Goal: Task Accomplishment & Management: Manage account settings

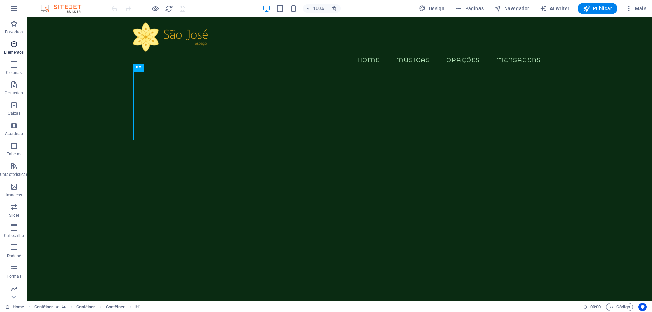
click at [14, 46] on icon "button" at bounding box center [14, 44] width 8 height 8
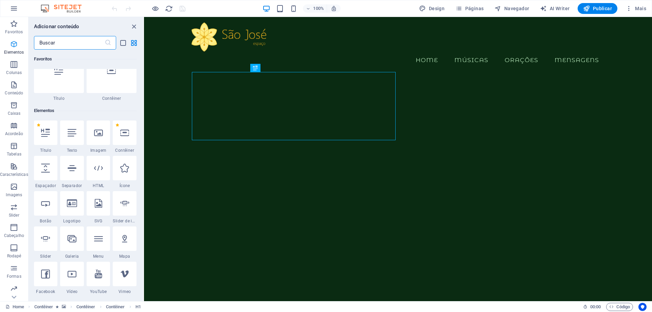
scroll to position [72, 0]
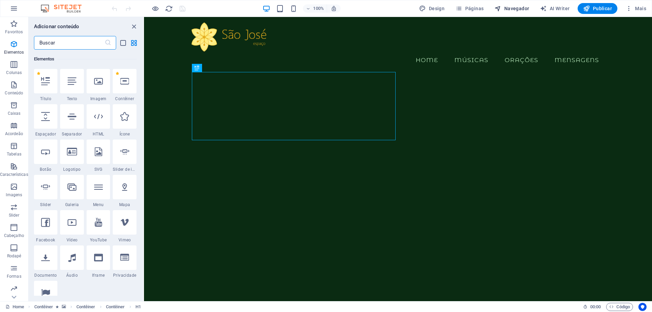
click at [524, 8] on span "Navegador" at bounding box center [512, 8] width 35 height 7
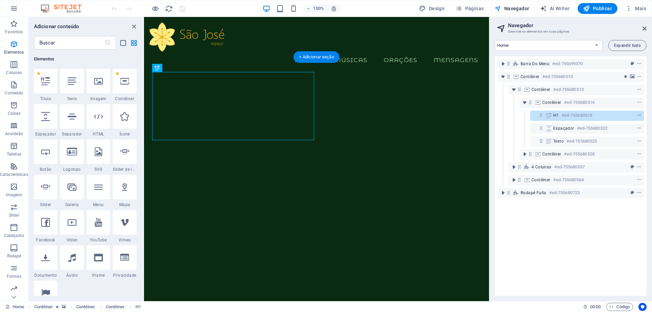
click at [361, 74] on figure at bounding box center [316, 258] width 345 height 368
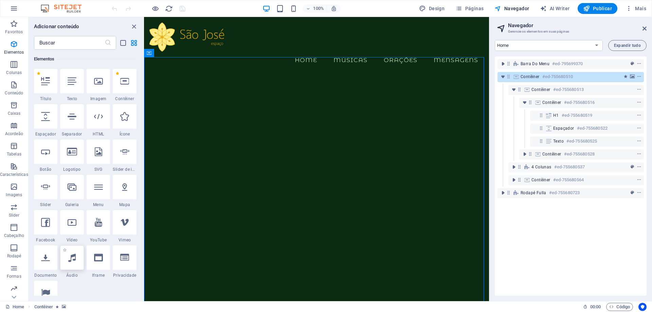
click at [71, 263] on div at bounding box center [72, 258] width 24 height 24
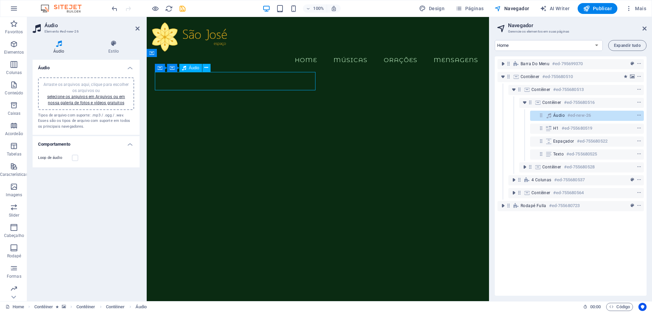
drag, startPoint x: 217, startPoint y: 74, endPoint x: 280, endPoint y: 76, distance: 63.6
click at [561, 118] on span "Áudio" at bounding box center [560, 115] width 12 height 5
click at [58, 47] on h4 "Áudio" at bounding box center [60, 47] width 55 height 14
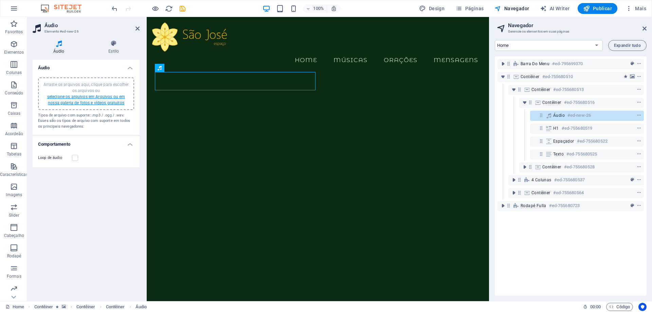
click at [101, 98] on link "selecione os arquivos em Arquivos ou em nossa galeria de fotos e vídeos gratuit…" at bounding box center [86, 99] width 78 height 11
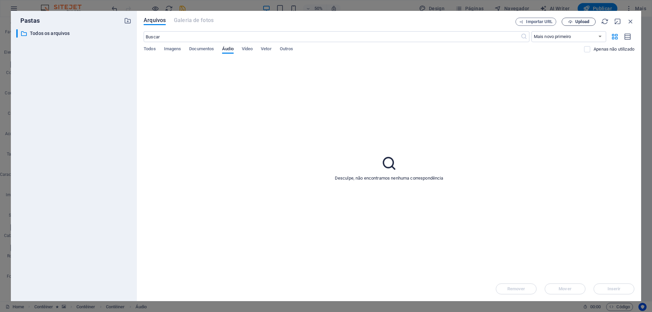
click at [579, 21] on span "Upload" at bounding box center [583, 22] width 14 height 4
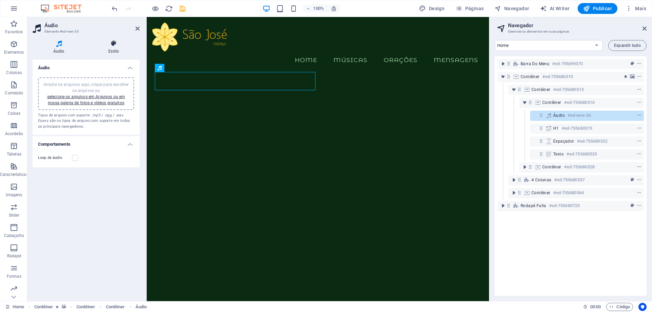
click at [117, 51] on h4 "Estilo" at bounding box center [114, 47] width 52 height 14
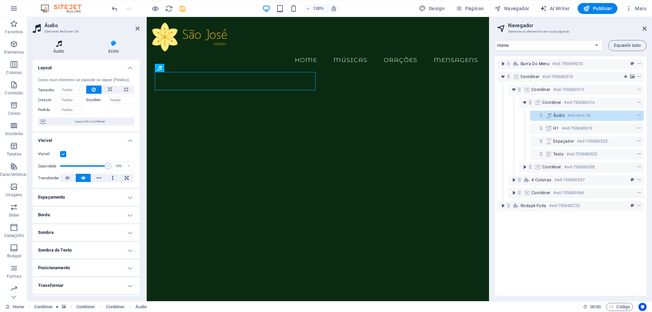
click at [58, 47] on h4 "Áudio" at bounding box center [60, 47] width 55 height 14
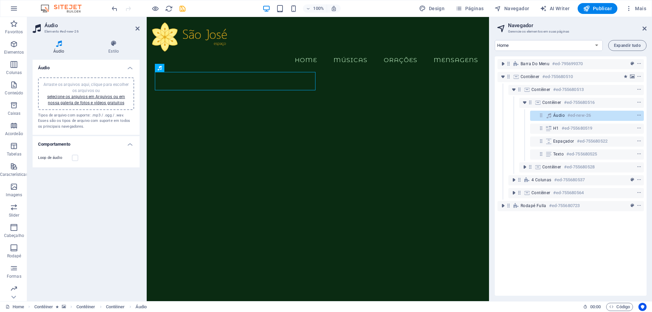
click at [57, 50] on h4 "Áudio" at bounding box center [60, 47] width 55 height 14
click at [182, 10] on icon "save" at bounding box center [183, 9] width 8 height 8
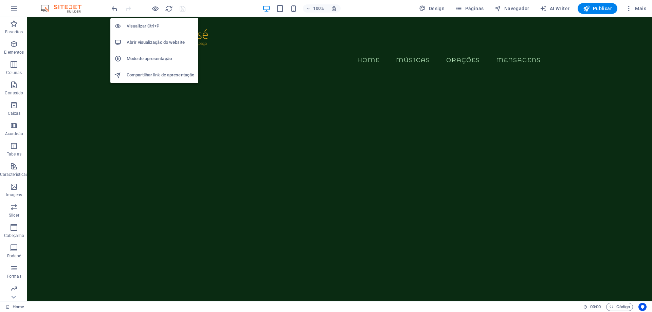
click at [149, 44] on h6 "Abrir visualização do website" at bounding box center [161, 42] width 68 height 8
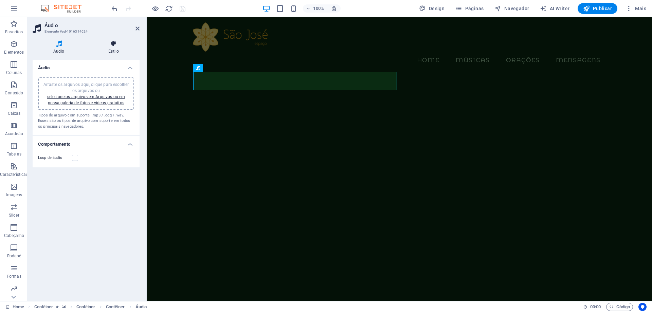
click at [114, 53] on h4 "Estilo" at bounding box center [114, 47] width 52 height 14
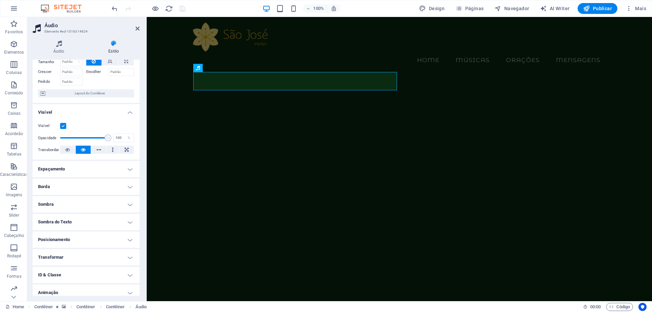
scroll to position [51, 0]
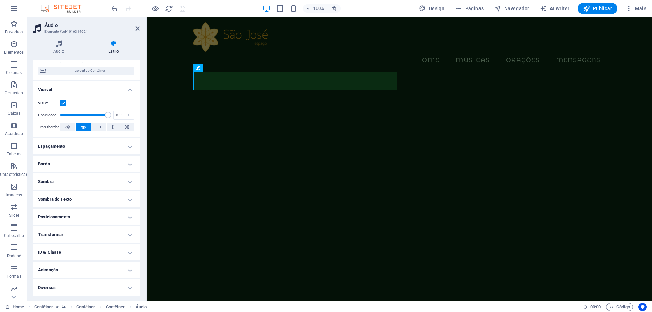
click at [126, 287] on h4 "Diversos" at bounding box center [86, 288] width 107 height 16
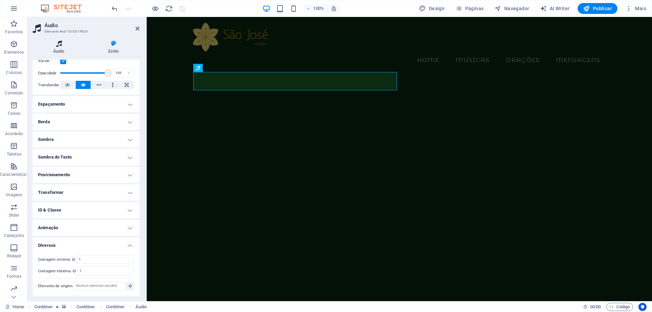
click at [60, 46] on icon at bounding box center [59, 43] width 52 height 7
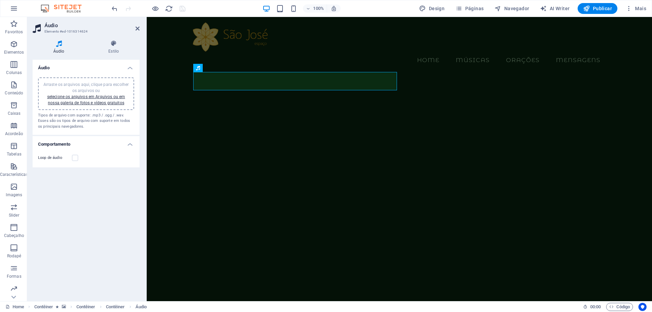
click at [73, 118] on div "Tipos de arquivo com suporte: .mp3 / .ogg / .wav. Esses são os tipos de arquivo…" at bounding box center [86, 121] width 96 height 17
click at [75, 109] on div "Arraste os arquivos aqui, clique para escolher os arquivos ou selecione os arqu…" at bounding box center [86, 93] width 96 height 33
click at [69, 96] on link "selecione os arquivos em Arquivos ou em nossa galeria de fotos e vídeos gratuit…" at bounding box center [86, 99] width 78 height 11
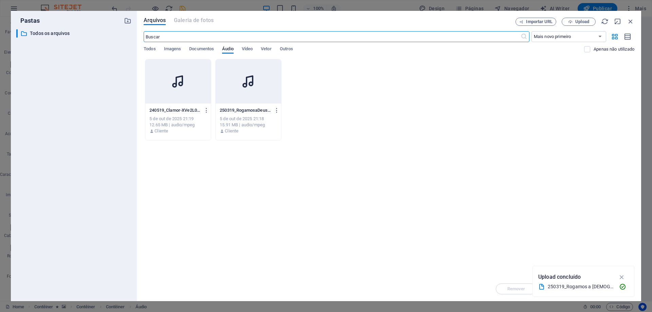
click at [261, 81] on div at bounding box center [249, 81] width 66 height 44
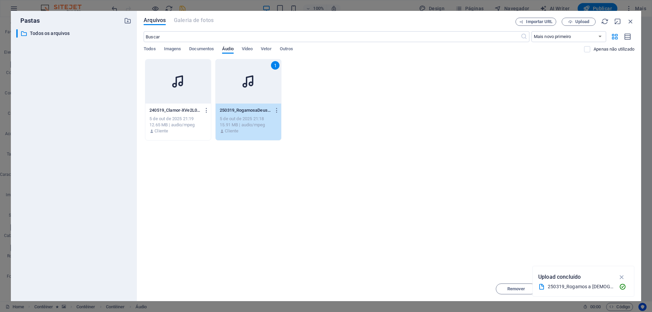
click at [246, 84] on icon at bounding box center [249, 81] width 16 height 16
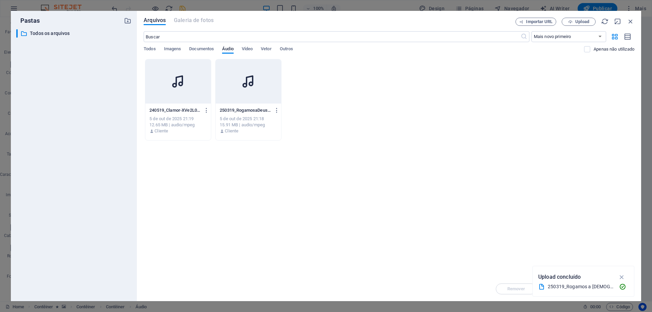
click at [246, 84] on icon at bounding box center [249, 81] width 16 height 16
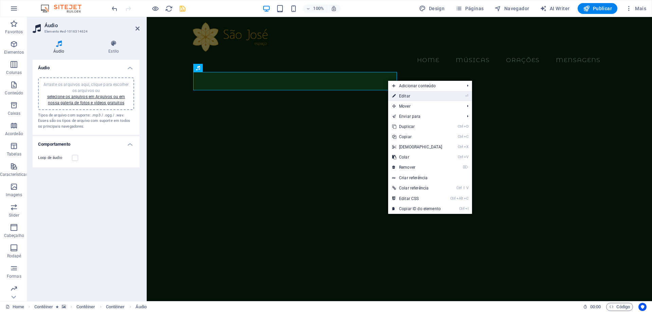
click at [409, 96] on link "⏎ Editar" at bounding box center [417, 96] width 58 height 10
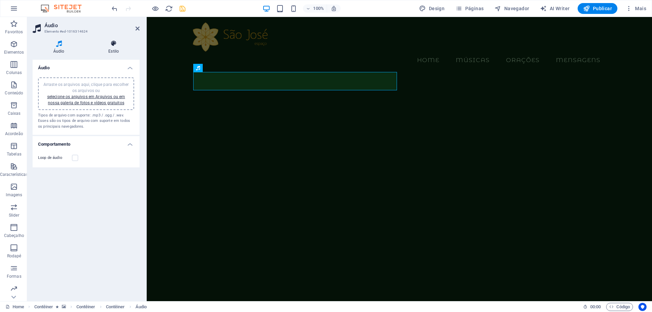
click at [117, 45] on icon at bounding box center [114, 43] width 52 height 7
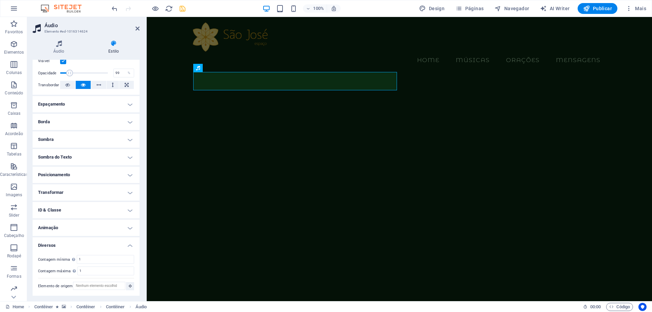
type input "100"
drag, startPoint x: 105, startPoint y: 74, endPoint x: 117, endPoint y: 73, distance: 12.3
click at [117, 73] on div "Opacidade 100 %" at bounding box center [86, 73] width 96 height 10
click at [128, 192] on h4 "Transformar" at bounding box center [86, 193] width 107 height 16
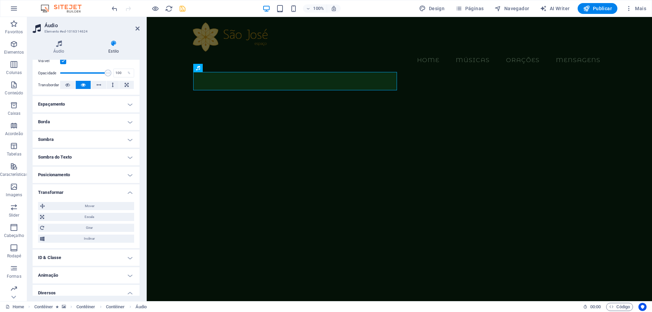
scroll to position [141, 0]
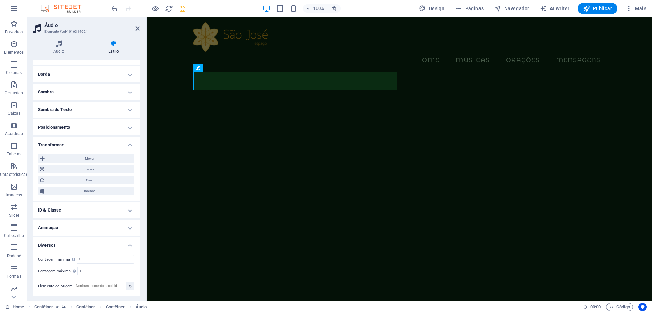
click at [130, 210] on h4 "ID & Classe" at bounding box center [86, 210] width 107 height 16
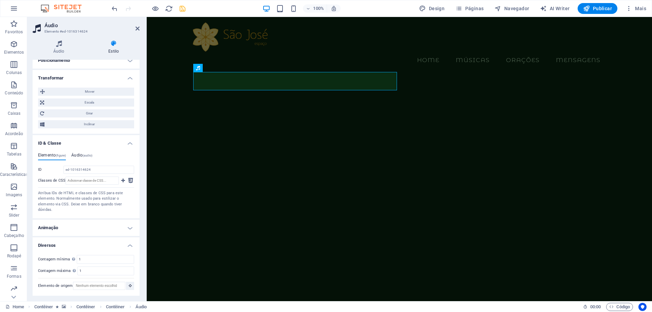
click at [85, 157] on span "(audio)" at bounding box center [88, 155] width 10 height 3
click at [53, 156] on h4 "Elemento (figure)" at bounding box center [52, 156] width 28 height 7
click at [128, 226] on h4 "Animação" at bounding box center [86, 228] width 107 height 16
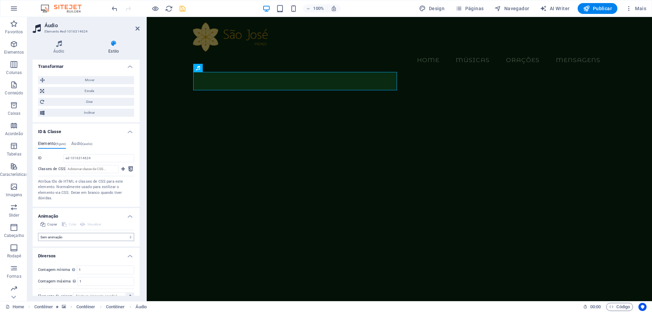
scroll to position [230, 0]
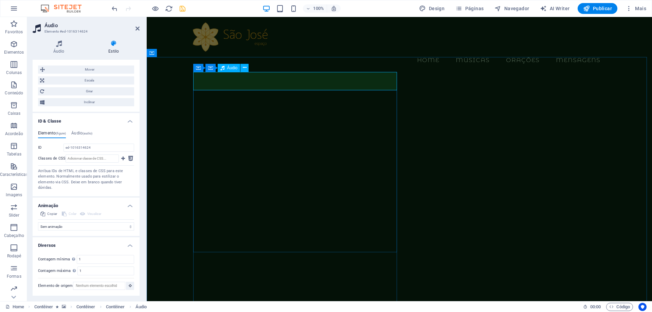
click at [112, 50] on h4 "Estilo" at bounding box center [114, 47] width 52 height 14
click at [59, 45] on icon at bounding box center [59, 43] width 52 height 7
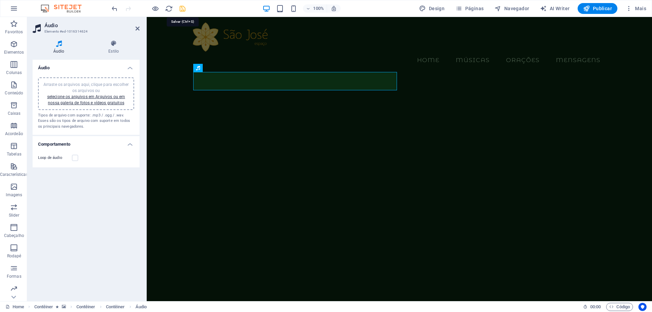
click at [185, 8] on icon "save" at bounding box center [183, 9] width 8 height 8
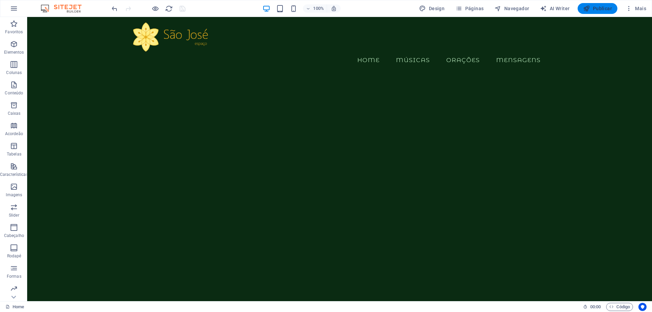
click at [599, 9] on span "Publicar" at bounding box center [597, 8] width 29 height 7
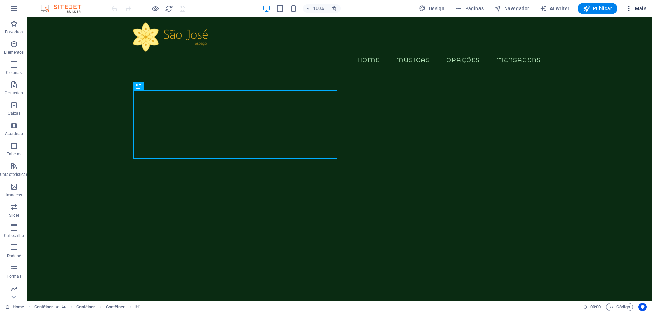
click at [643, 7] on span "Mais" at bounding box center [636, 8] width 21 height 7
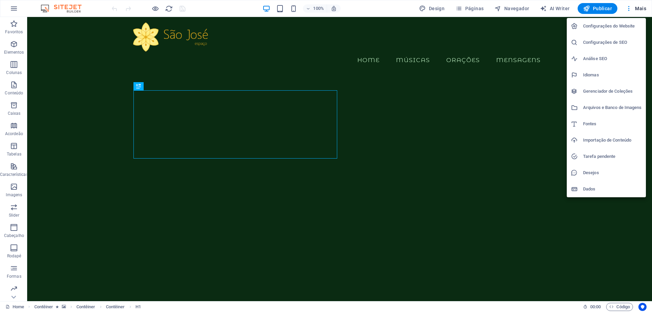
click at [608, 44] on h6 "Configurações de SEO" at bounding box center [612, 42] width 59 height 8
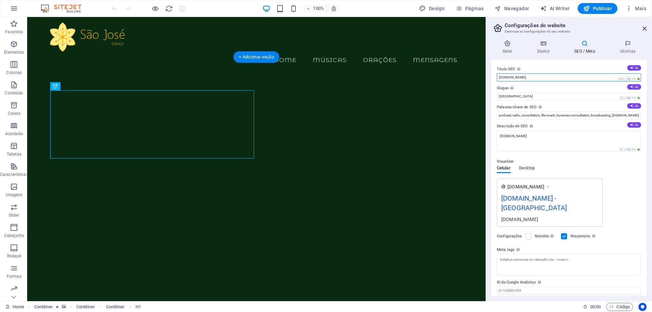
drag, startPoint x: 556, startPoint y: 95, endPoint x: 469, endPoint y: 76, distance: 89.4
click at [541, 48] on h4 "Dados" at bounding box center [544, 47] width 37 height 14
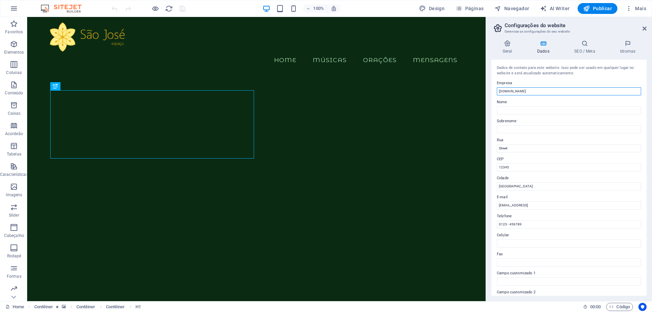
drag, startPoint x: 561, startPoint y: 108, endPoint x: 477, endPoint y: 91, distance: 86.3
type input "Espaço São José"
drag, startPoint x: 511, startPoint y: 148, endPoint x: 494, endPoint y: 148, distance: 16.7
click at [494, 148] on div "Dados de contato para este website. Isso pode ser usado em qualquer lugar no we…" at bounding box center [569, 178] width 155 height 236
drag, startPoint x: 515, startPoint y: 184, endPoint x: 480, endPoint y: 167, distance: 38.6
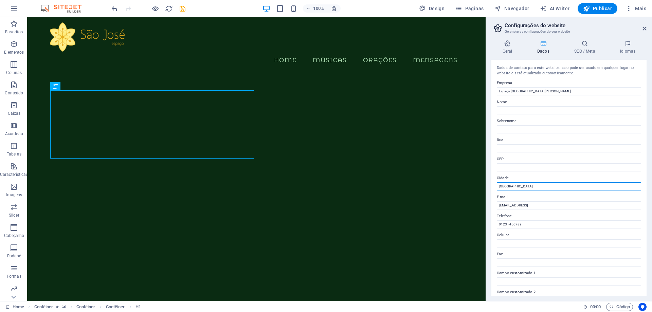
drag, startPoint x: 544, startPoint y: 204, endPoint x: 479, endPoint y: 187, distance: 67.3
drag, startPoint x: 606, startPoint y: 223, endPoint x: 466, endPoint y: 214, distance: 140.3
type input "info@saojose.space"
drag, startPoint x: 527, startPoint y: 220, endPoint x: 504, endPoint y: 223, distance: 24.0
click at [504, 223] on div "Telefone 0123 - 456789" at bounding box center [569, 220] width 144 height 16
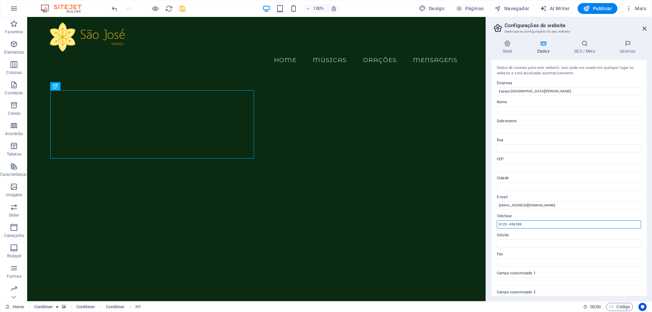
drag, startPoint x: 550, startPoint y: 242, endPoint x: 469, endPoint y: 228, distance: 82.7
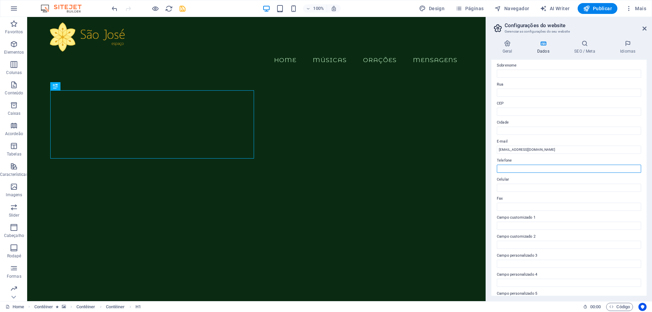
scroll to position [90, 0]
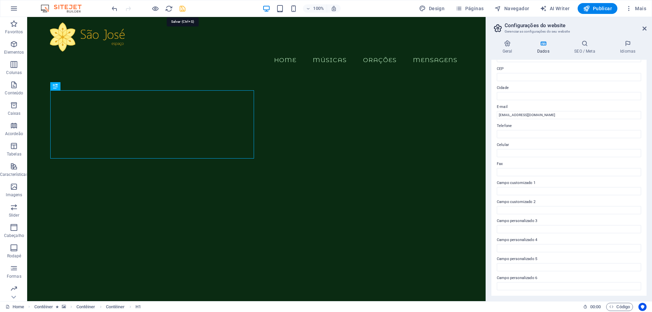
click at [181, 9] on icon "save" at bounding box center [183, 9] width 8 height 8
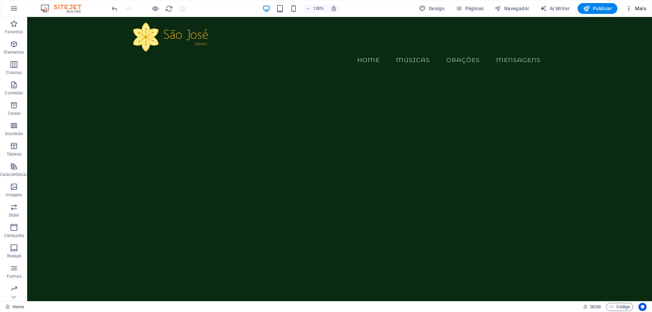
click at [637, 6] on span "Mais" at bounding box center [636, 8] width 21 height 7
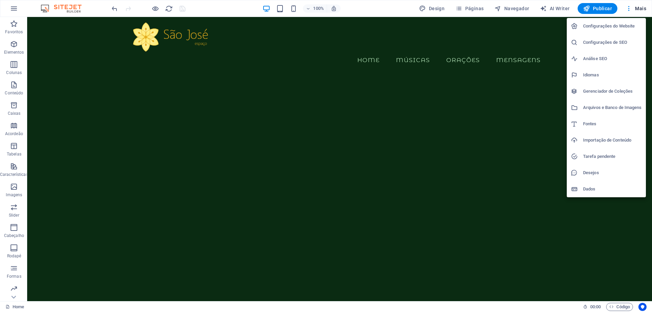
click at [592, 28] on h6 "Configurações do Website" at bounding box center [612, 26] width 59 height 8
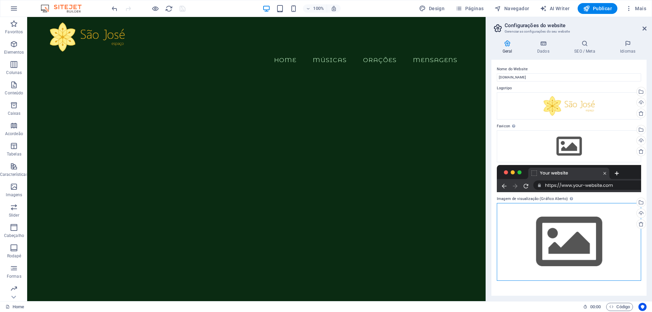
click at [561, 242] on div "Arraste os arquivos aqui, clique para escolher os arquivos ou selecione os arqu…" at bounding box center [569, 242] width 144 height 78
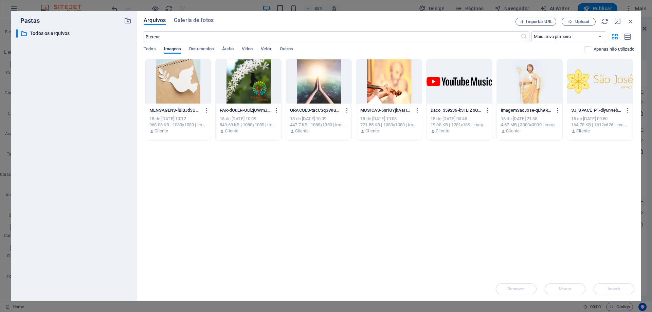
click at [573, 97] on div at bounding box center [601, 81] width 66 height 44
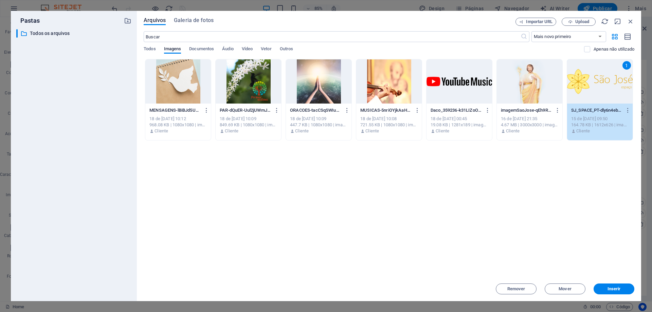
click at [573, 97] on div "1" at bounding box center [601, 81] width 66 height 44
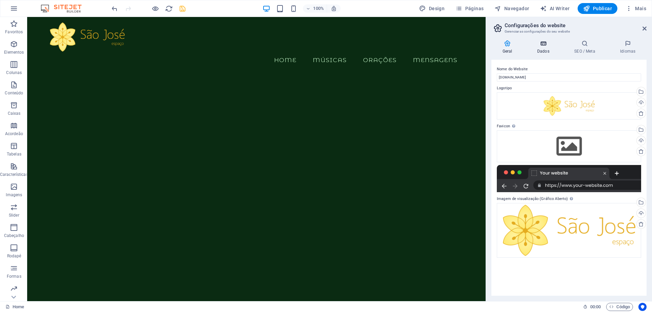
click at [540, 51] on h4 "Dados" at bounding box center [544, 47] width 37 height 14
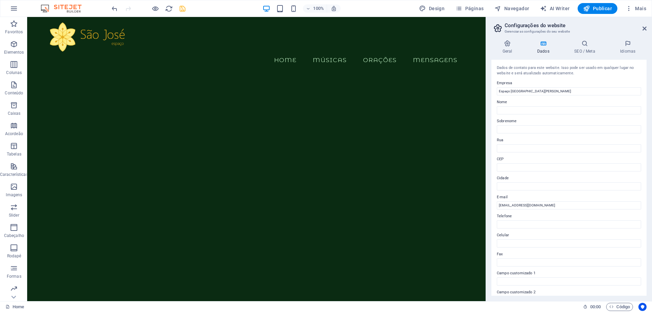
click at [180, 7] on icon "save" at bounding box center [183, 9] width 8 height 8
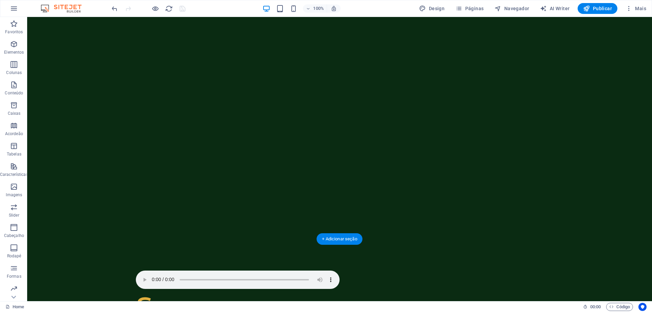
scroll to position [170, 0]
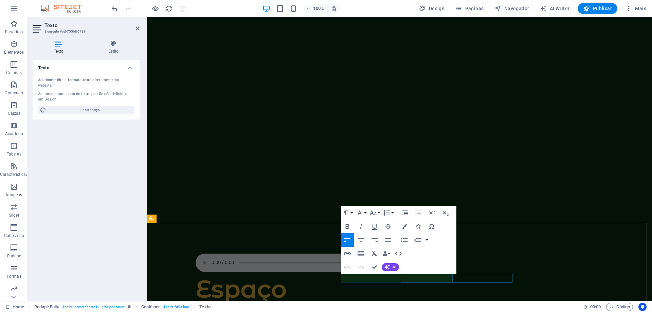
scroll to position [169, 0]
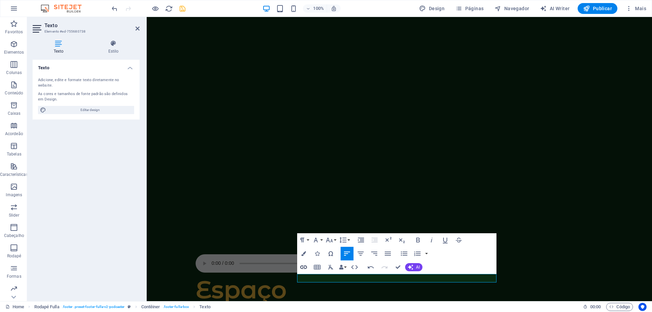
drag, startPoint x: 316, startPoint y: 265, endPoint x: 306, endPoint y: 270, distance: 11.7
drag, startPoint x: 452, startPoint y: 287, endPoint x: 319, endPoint y: 279, distance: 133.1
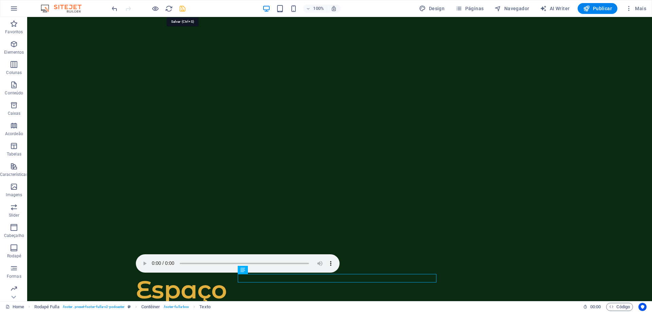
click at [182, 8] on icon "save" at bounding box center [183, 9] width 8 height 8
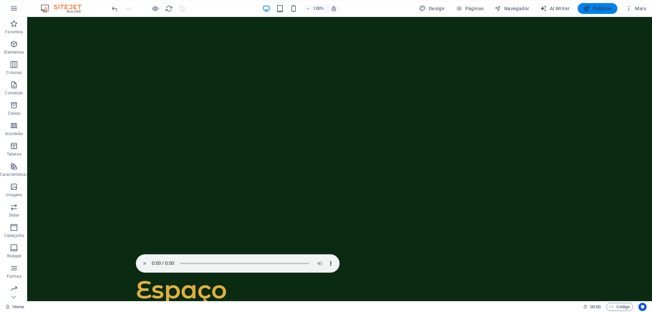
click at [597, 8] on span "Publicar" at bounding box center [597, 8] width 29 height 7
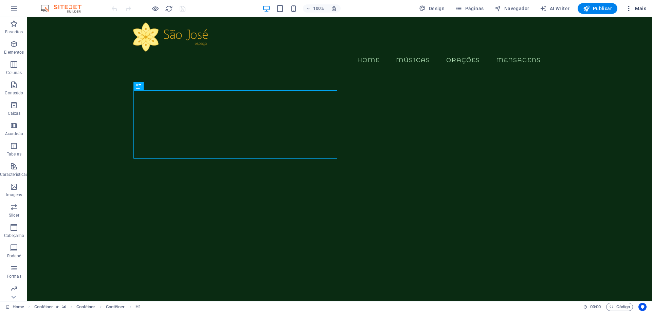
click at [631, 8] on icon "button" at bounding box center [629, 8] width 7 height 7
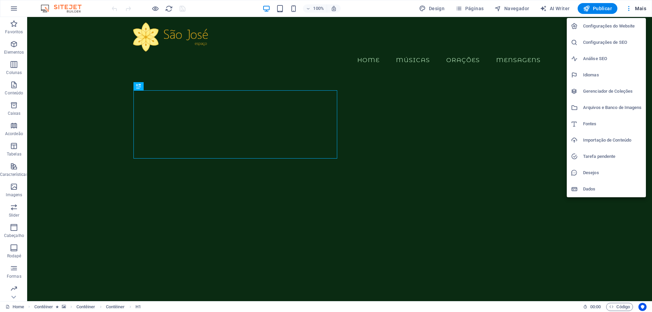
click at [605, 29] on h6 "Configurações do Website" at bounding box center [612, 26] width 59 height 8
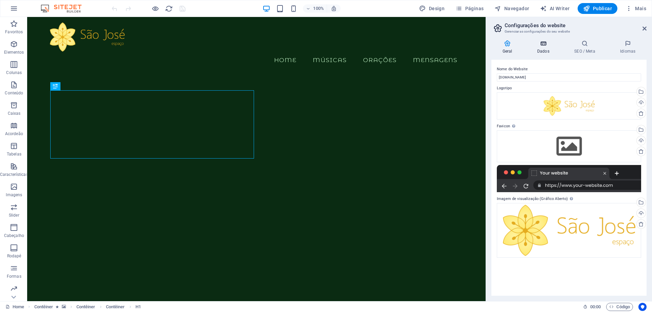
click at [543, 45] on icon at bounding box center [543, 43] width 34 height 7
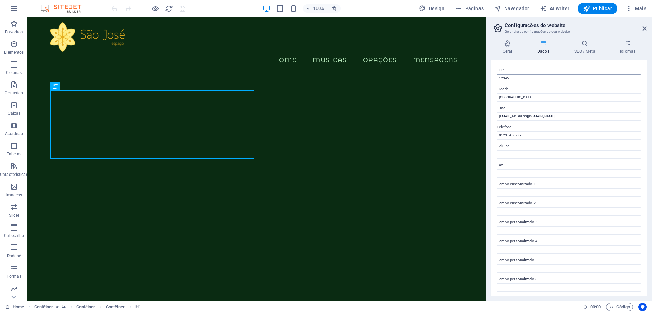
scroll to position [90, 0]
drag, startPoint x: 512, startPoint y: 94, endPoint x: 490, endPoint y: 94, distance: 22.4
click at [490, 94] on div "Geral Dados SEO / Meta Idiomas Nome do Website saojose.space Logotipo Arraste o…" at bounding box center [569, 168] width 166 height 267
drag, startPoint x: 538, startPoint y: 94, endPoint x: 485, endPoint y: 76, distance: 55.9
drag, startPoint x: 525, startPoint y: 134, endPoint x: 490, endPoint y: 135, distance: 35.4
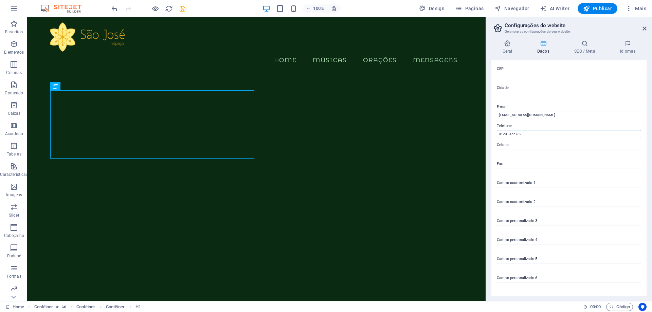
click at [490, 135] on div "Geral Dados SEO / Meta Idiomas Nome do Website saojose.space Logotipo Arraste o…" at bounding box center [569, 168] width 166 height 267
click at [183, 8] on icon "save" at bounding box center [183, 9] width 8 height 8
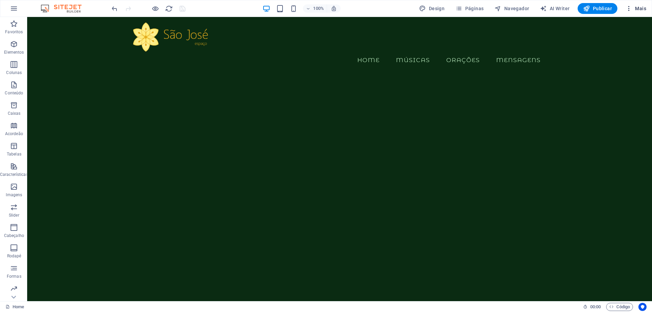
click at [630, 6] on icon "button" at bounding box center [629, 8] width 7 height 7
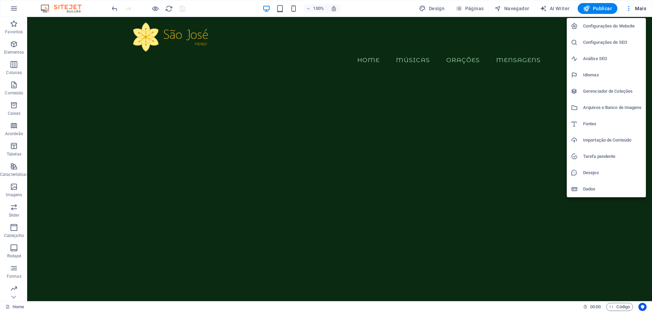
click at [603, 29] on h6 "Configurações do Website" at bounding box center [612, 26] width 59 height 8
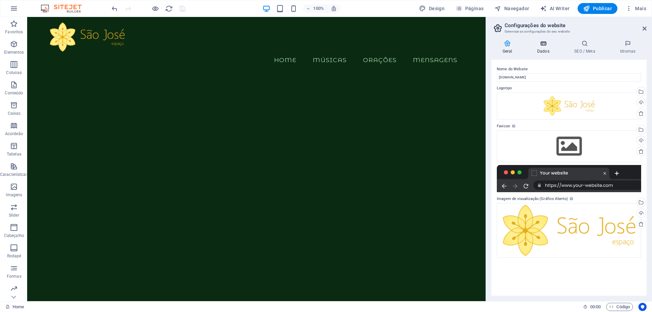
click at [538, 48] on h4 "Dados" at bounding box center [544, 47] width 37 height 14
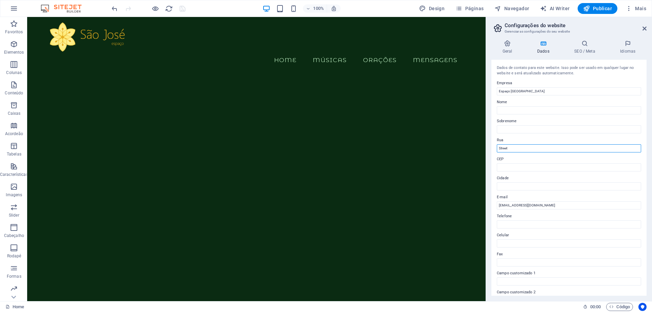
drag, startPoint x: 537, startPoint y: 169, endPoint x: 484, endPoint y: 151, distance: 55.7
click at [181, 10] on icon "save" at bounding box center [183, 9] width 8 height 8
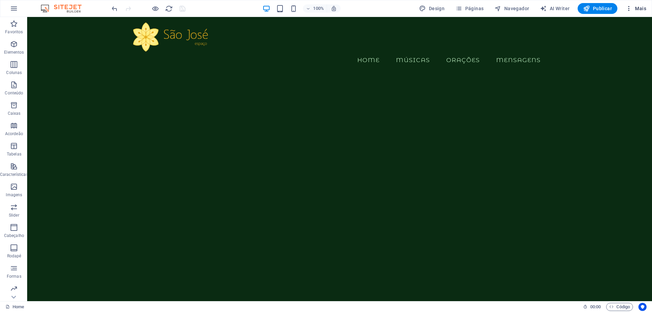
click at [631, 7] on icon "button" at bounding box center [629, 8] width 7 height 7
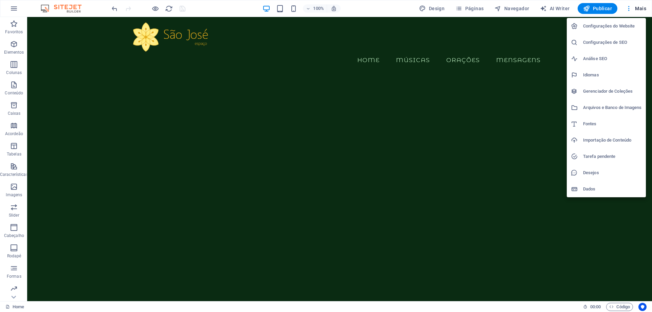
click at [596, 30] on li "Configurações do Website" at bounding box center [606, 26] width 79 height 16
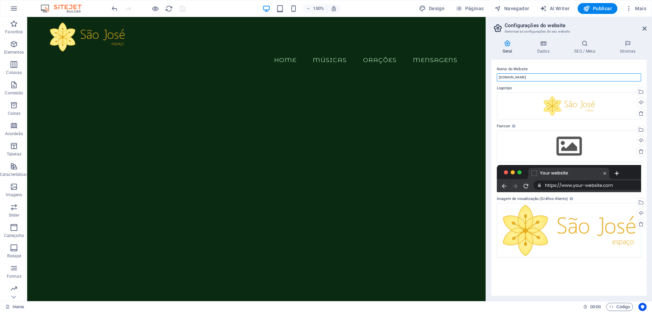
drag, startPoint x: 558, startPoint y: 95, endPoint x: 482, endPoint y: 75, distance: 79.0
type input "Espaço São José"
click at [183, 8] on icon "save" at bounding box center [183, 9] width 8 height 8
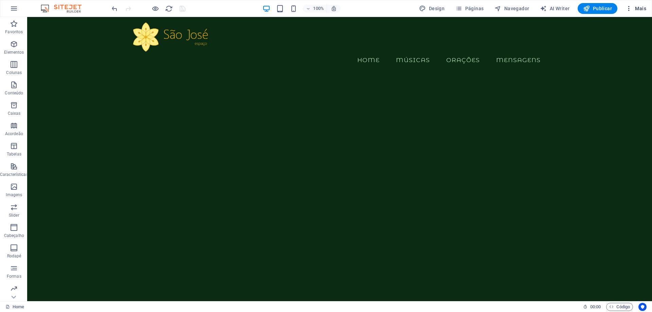
click at [628, 6] on icon "button" at bounding box center [629, 8] width 7 height 7
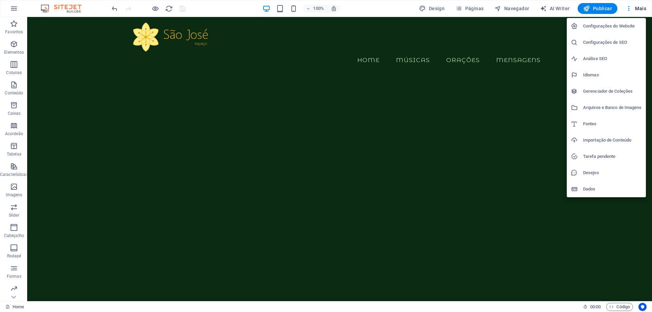
click at [609, 27] on h6 "Configurações do Website" at bounding box center [612, 26] width 59 height 8
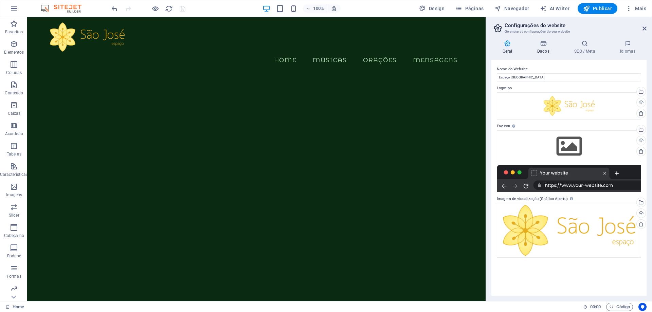
click at [541, 51] on h4 "Dados" at bounding box center [544, 47] width 37 height 14
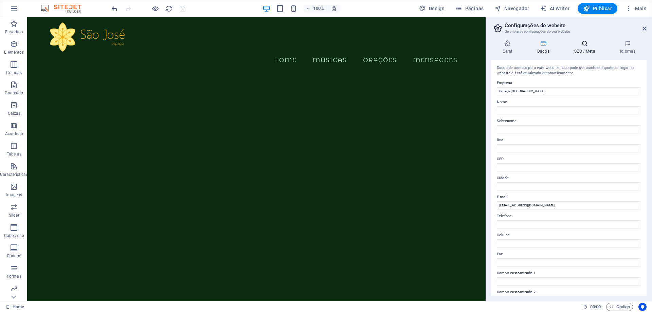
click at [582, 51] on h4 "SEO / Meta" at bounding box center [587, 47] width 46 height 14
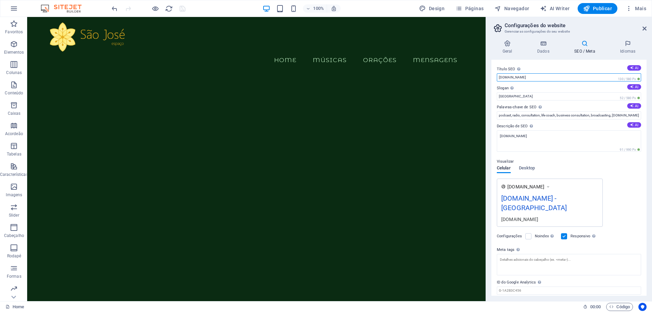
drag, startPoint x: 559, startPoint y: 93, endPoint x: 481, endPoint y: 75, distance: 80.0
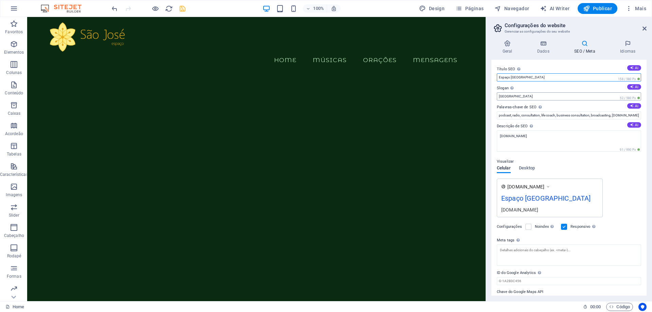
type input "Espaço São José"
drag, startPoint x: 515, startPoint y: 97, endPoint x: 489, endPoint y: 97, distance: 25.8
click at [489, 97] on div "Geral Dados SEO / Meta Idiomas Nome do Website Espaço São José Logotipo Arraste…" at bounding box center [569, 168] width 166 height 267
click at [553, 118] on input "podcast, radio, consultation, life coach, business consultation, broadcasting, …" at bounding box center [569, 115] width 144 height 8
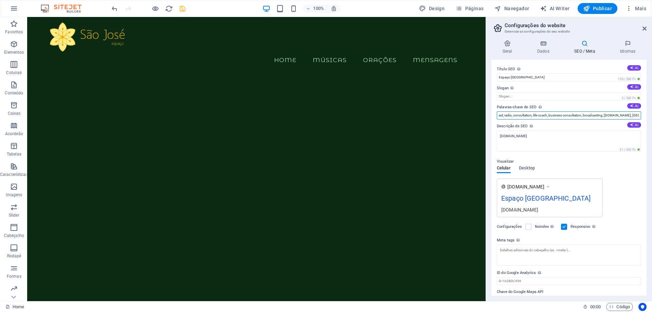
drag, startPoint x: 522, startPoint y: 114, endPoint x: 652, endPoint y: 104, distance: 130.5
click at [652, 104] on div "Geral Dados SEO / Meta Idiomas Nome do Website Espaço São José Logotipo Arraste…" at bounding box center [569, 168] width 166 height 267
click at [618, 116] on input "podcast, radio, consultation, life coach, business consultation, broadcasting, …" at bounding box center [569, 115] width 144 height 8
drag, startPoint x: 638, startPoint y: 115, endPoint x: 487, endPoint y: 126, distance: 151.3
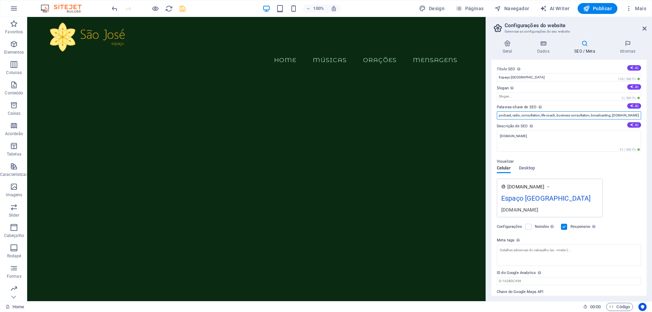
click at [487, 126] on aside "Configurações do website Gerenciar as configurações do seu website Geral Dados …" at bounding box center [569, 159] width 167 height 284
type input "s"
type input "São José, Saint Joseph, San José, Comunidades-Luz"
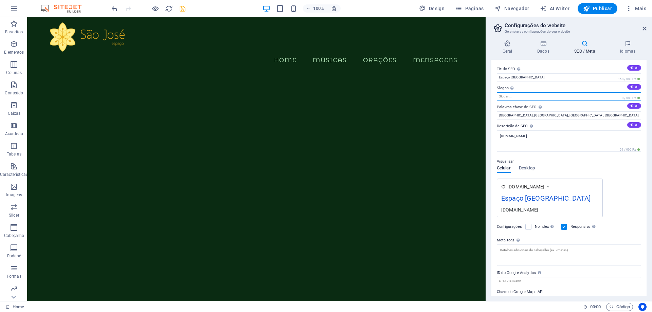
click at [516, 96] on input "Slogan O slogan do seu website. AI" at bounding box center [569, 96] width 144 height 8
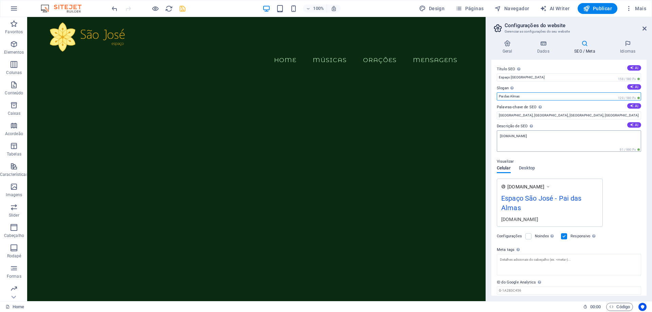
type input "Pai das Almas"
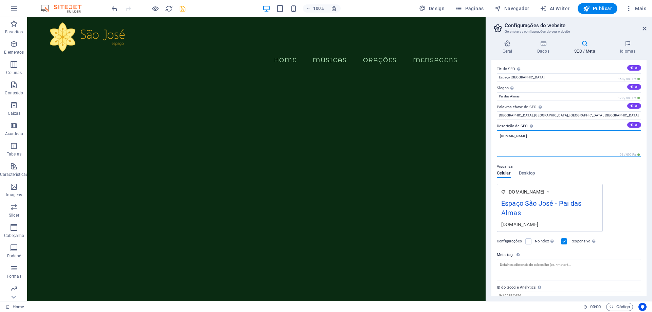
drag, startPoint x: 525, startPoint y: 137, endPoint x: 489, endPoint y: 137, distance: 36.4
click at [489, 137] on div "Geral Dados SEO / Meta Idiomas Nome do Website Espaço São José Logotipo Arraste…" at bounding box center [569, 168] width 166 height 267
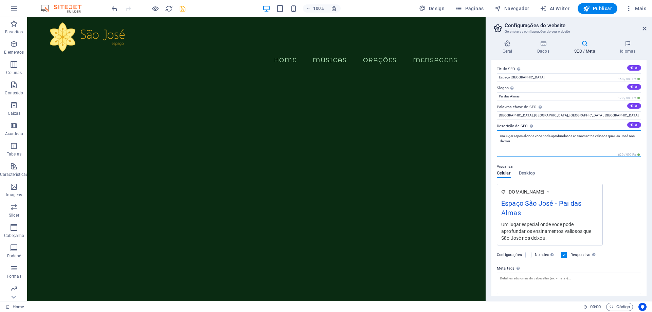
type textarea "Um lugar especial onde voce pode aprofundar os ensinamentos valiosos que São Jo…"
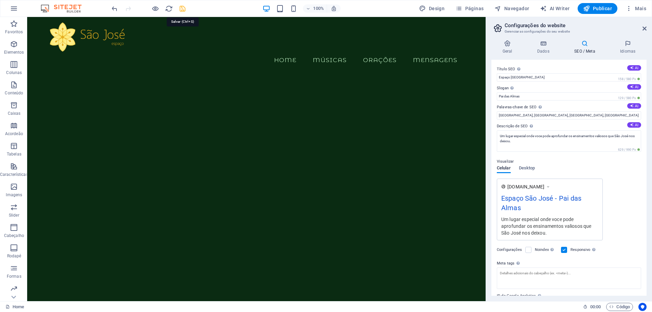
click at [181, 9] on icon "save" at bounding box center [183, 9] width 8 height 8
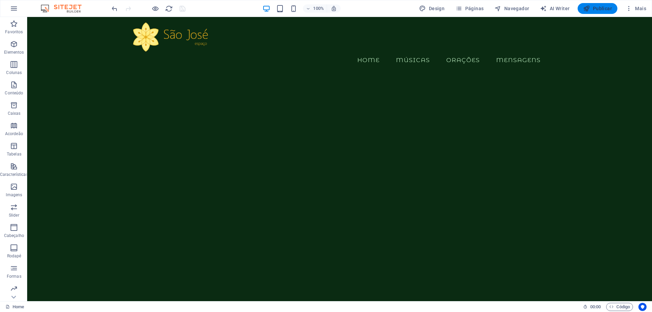
click at [609, 8] on span "Publicar" at bounding box center [597, 8] width 29 height 7
